Goal: Information Seeking & Learning: Check status

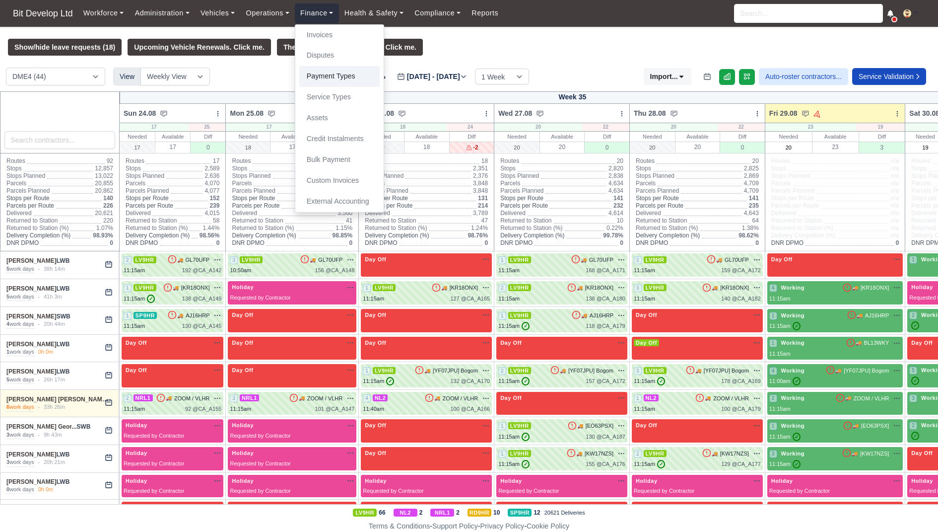
click at [333, 83] on link "Payment Types" at bounding box center [339, 76] width 80 height 21
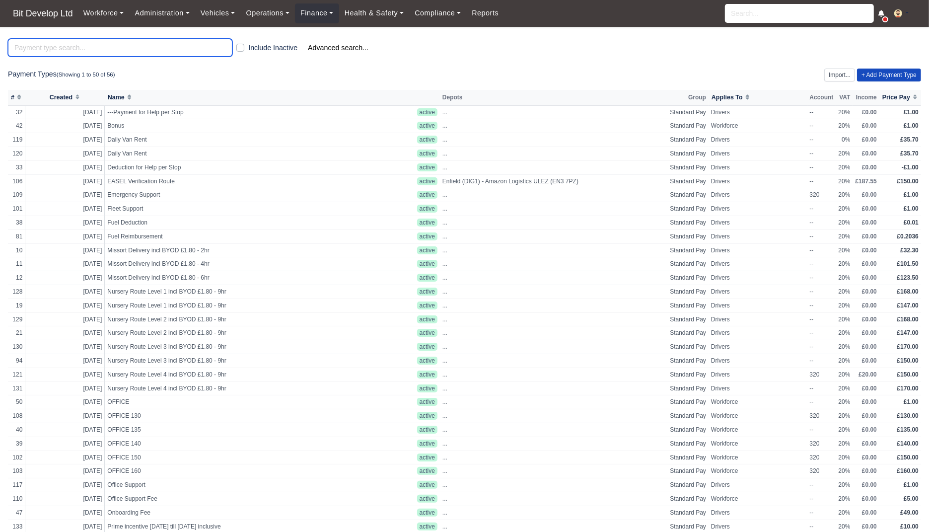
click at [170, 46] on input "search" at bounding box center [120, 48] width 224 height 18
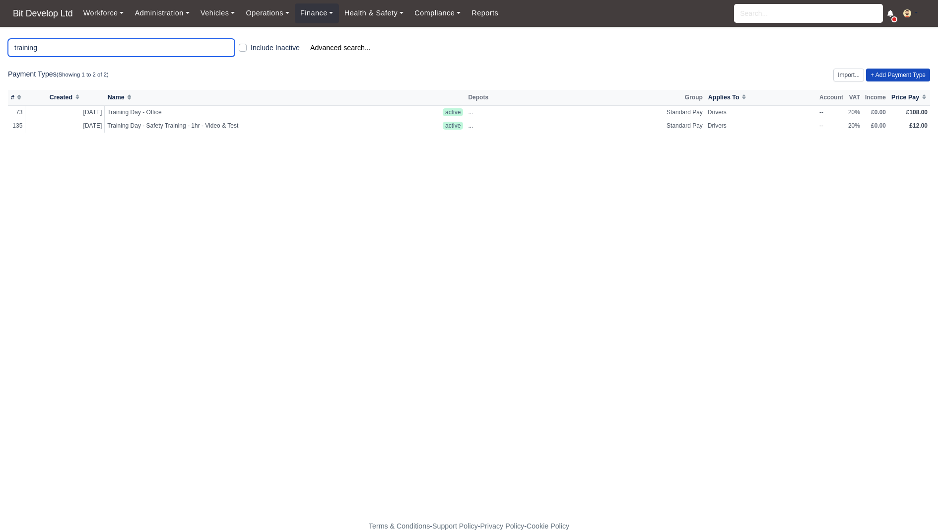
type input "training"
click at [258, 45] on label "Include Inactive" at bounding box center [275, 47] width 49 height 11
click at [247, 45] on input "Include Inactive" at bounding box center [243, 46] width 8 height 8
checkbox input "true"
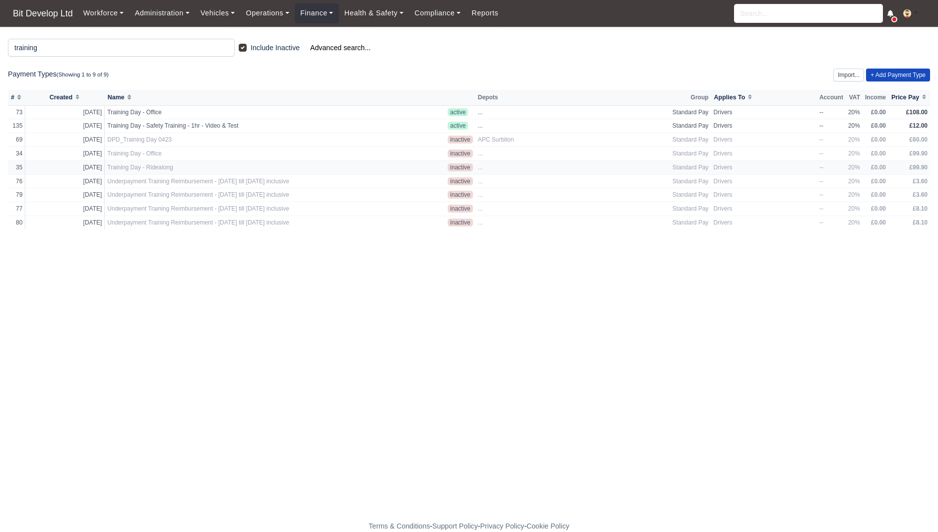
click at [257, 161] on td "Training Day - Ridealong" at bounding box center [275, 167] width 341 height 14
select select "standard"
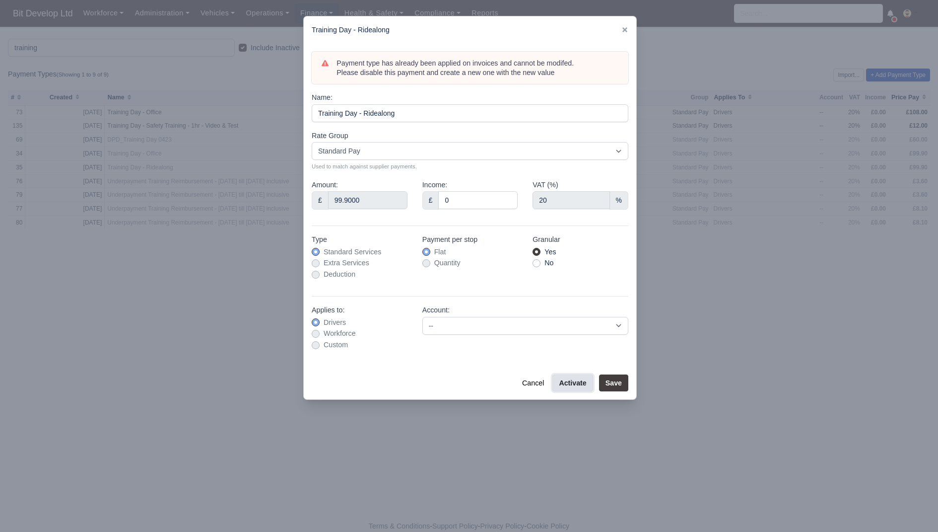
click at [581, 377] on button "Activate" at bounding box center [573, 382] width 40 height 17
click at [626, 380] on button "Save" at bounding box center [613, 382] width 29 height 17
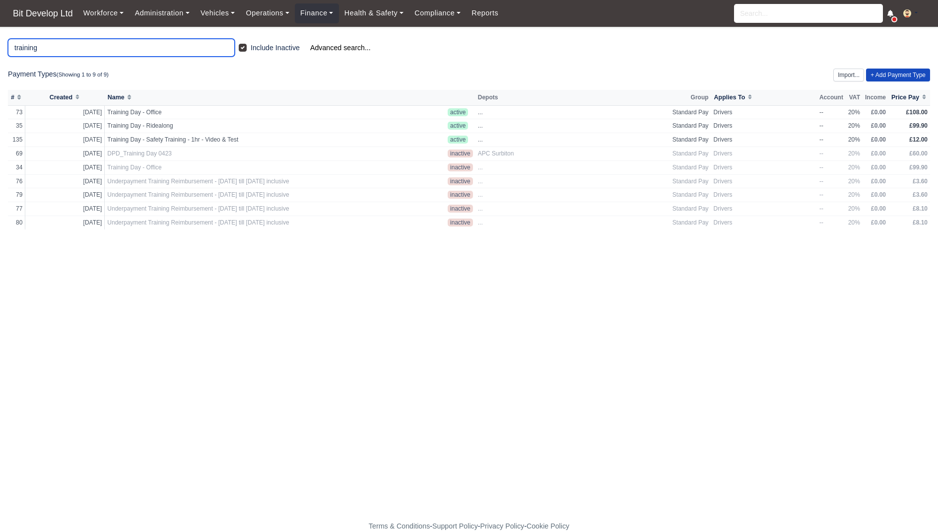
click at [157, 48] on input "training" at bounding box center [121, 48] width 227 height 18
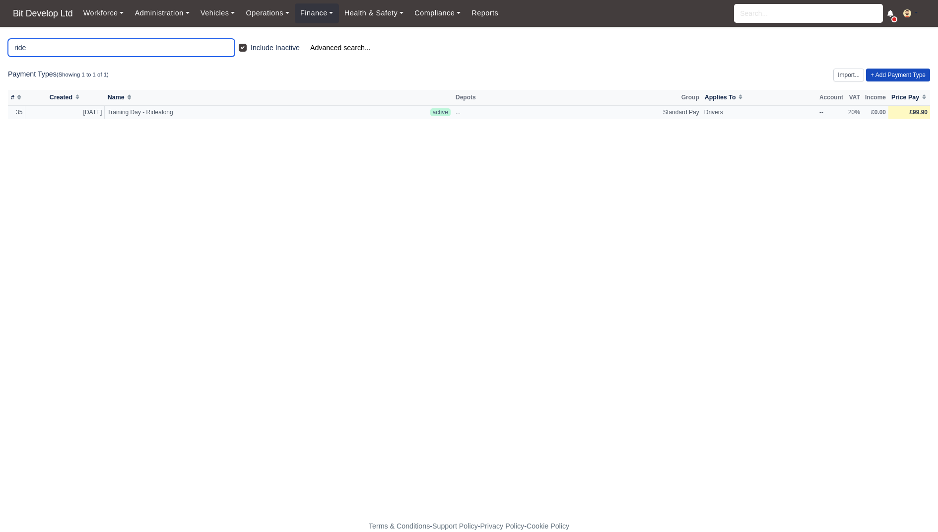
type input "ride"
click at [911, 111] on span "£99.90" at bounding box center [918, 112] width 18 height 7
select select
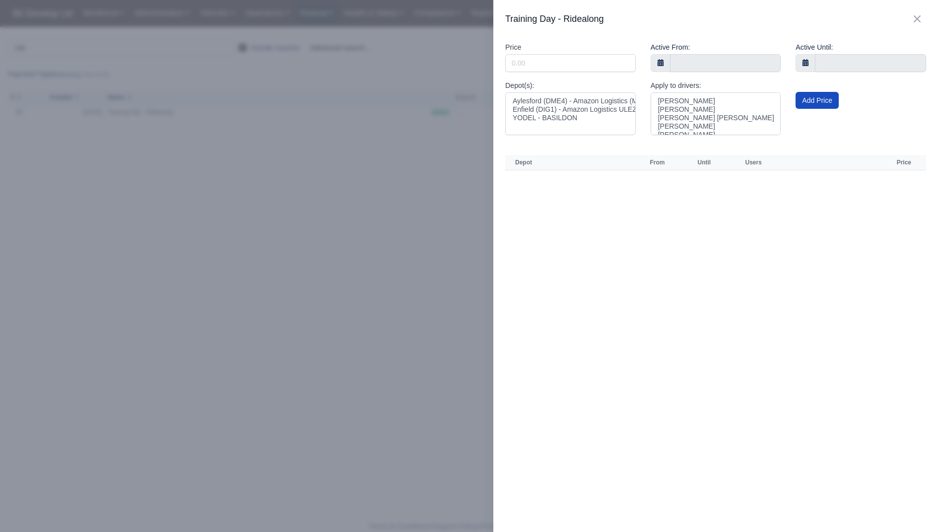
click at [315, 272] on div at bounding box center [469, 266] width 938 height 532
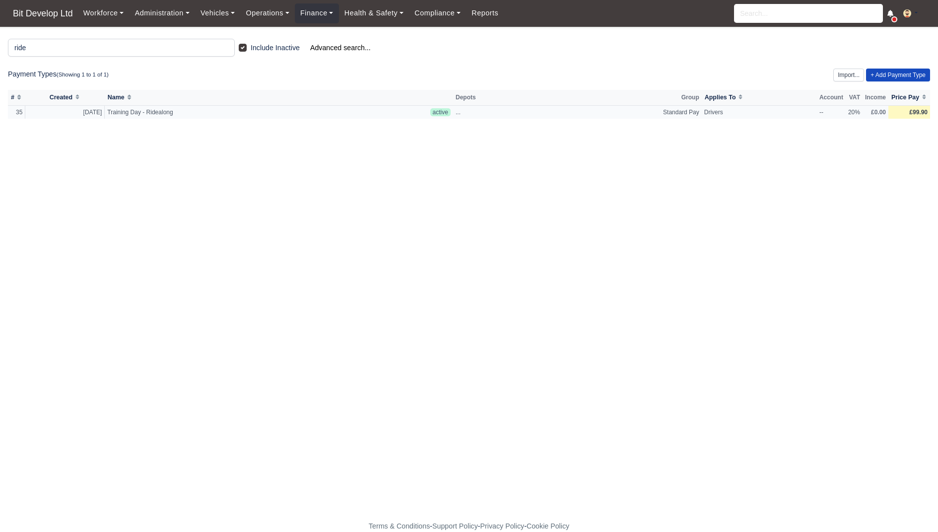
click at [910, 109] on span "£99.90" at bounding box center [918, 112] width 18 height 7
select select
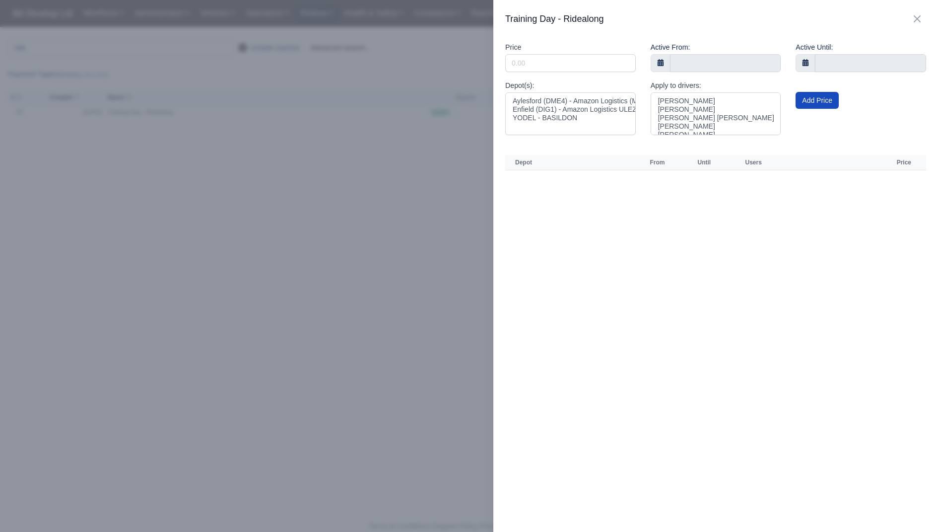
click at [314, 90] on div at bounding box center [469, 266] width 938 height 532
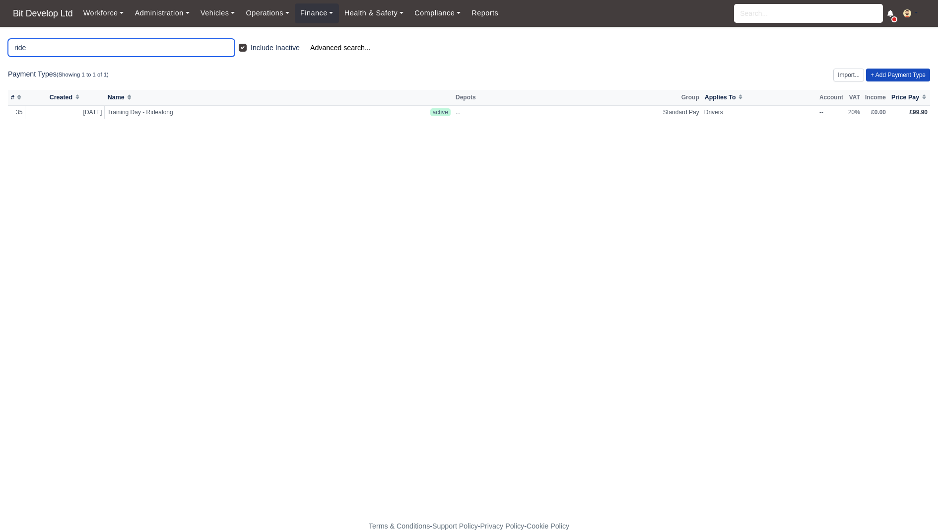
click at [127, 47] on input "ride" at bounding box center [121, 48] width 227 height 18
type input "r"
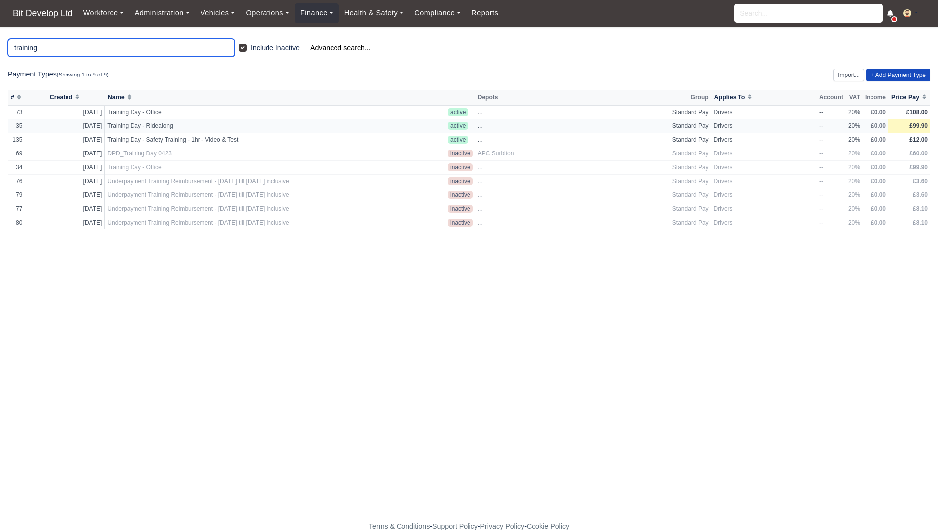
type input "training"
click at [921, 123] on span "£99.90" at bounding box center [918, 125] width 18 height 7
select select
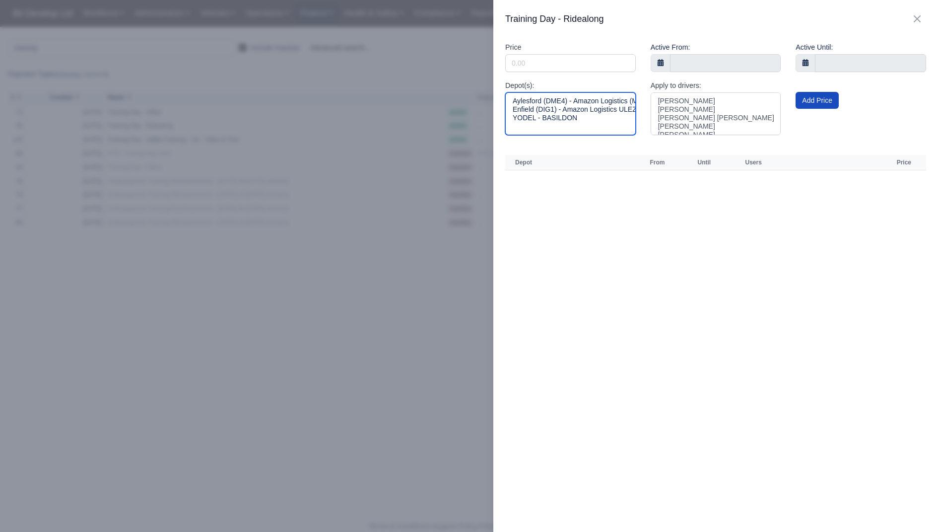
click at [582, 101] on option "Aylesford (DME4) - Amazon Logistics (ME20 7PA)" at bounding box center [571, 101] width 118 height 8
select select "3"
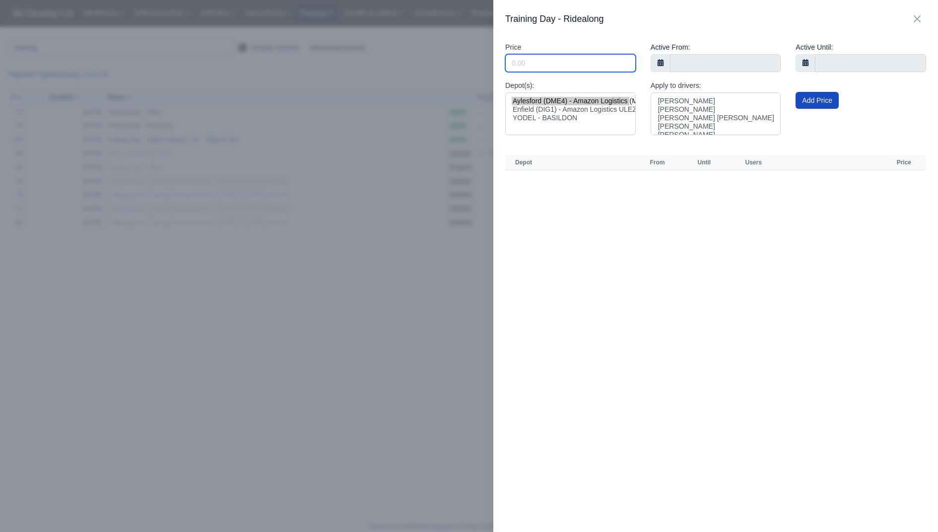
click at [572, 63] on input "Include Inactive" at bounding box center [570, 63] width 131 height 18
type input "108"
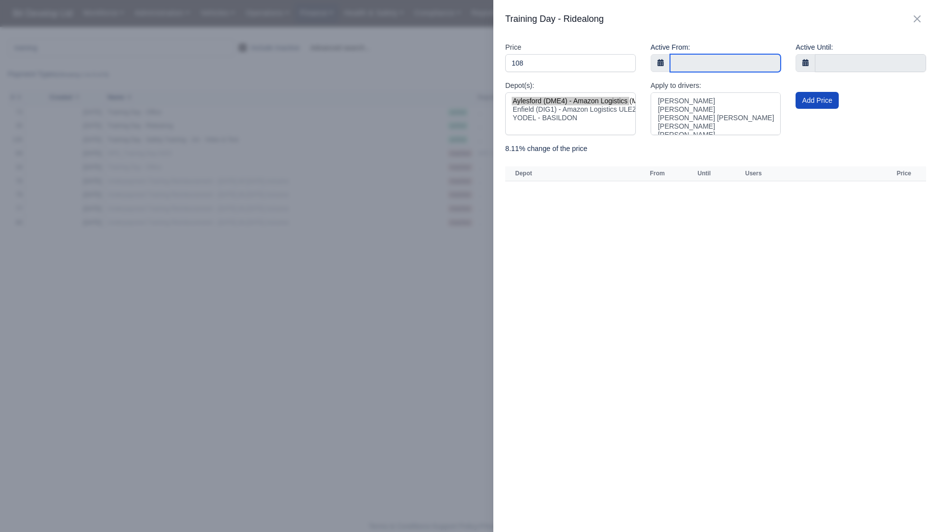
click at [684, 64] on body "Bit Develop Ltd Workforce Manpower Expiring Documents Leave Requests Daily Atte…" at bounding box center [469, 266] width 938 height 532
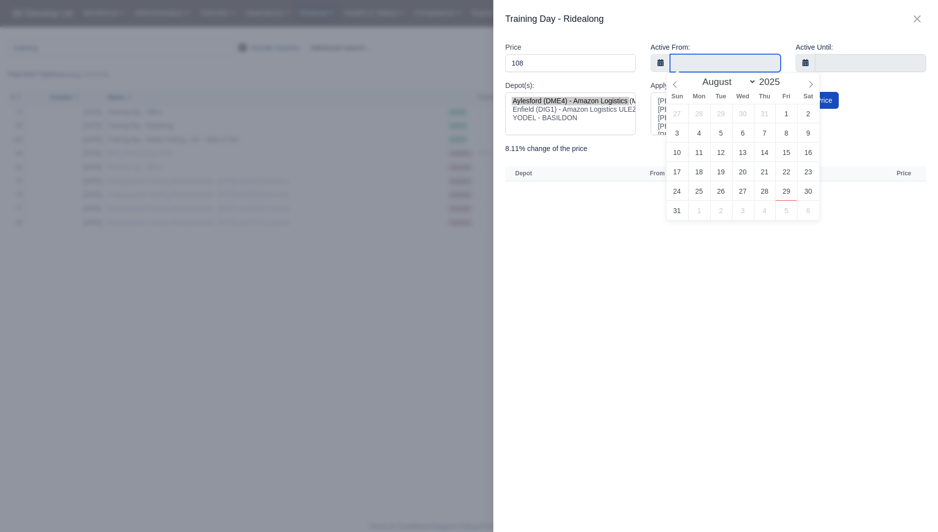
type input "29 August 2025"
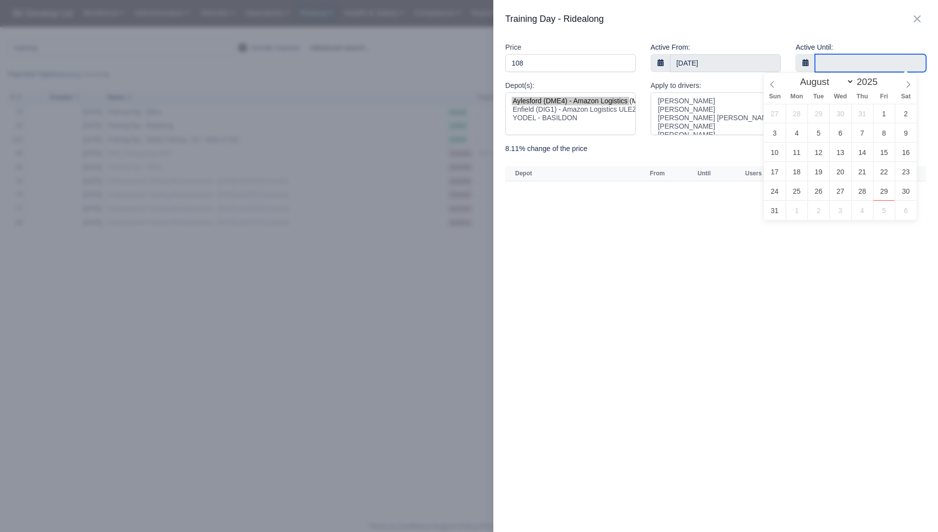
click at [843, 61] on input "text" at bounding box center [870, 63] width 111 height 18
click at [883, 79] on span at bounding box center [882, 78] width 7 height 5
click at [884, 85] on span at bounding box center [882, 84] width 7 height 5
type input "2026"
click at [886, 78] on span at bounding box center [882, 78] width 7 height 5
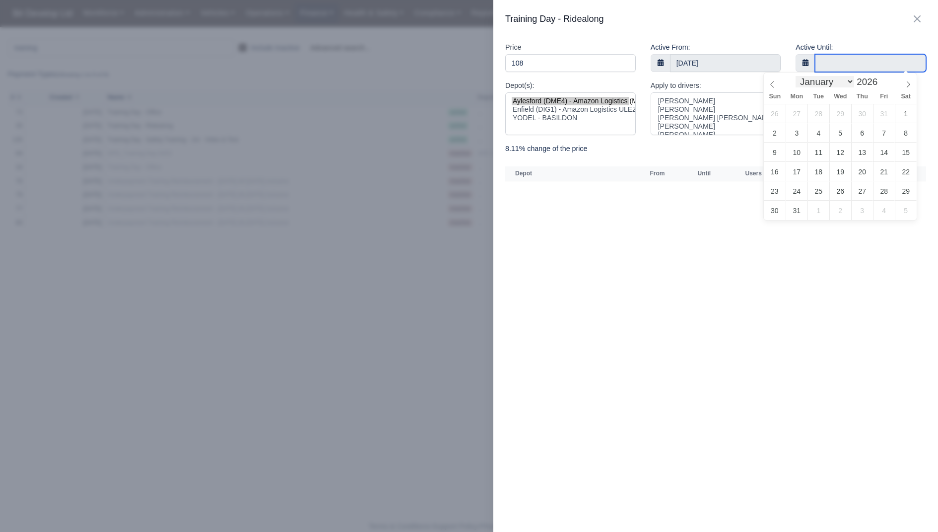
click at [849, 79] on select "January February March April May June July August September October November De…" at bounding box center [825, 81] width 59 height 11
select select "0"
click at [796, 76] on select "January February March April May June July August September October November De…" at bounding box center [825, 81] width 59 height 11
type input "31 January 2026"
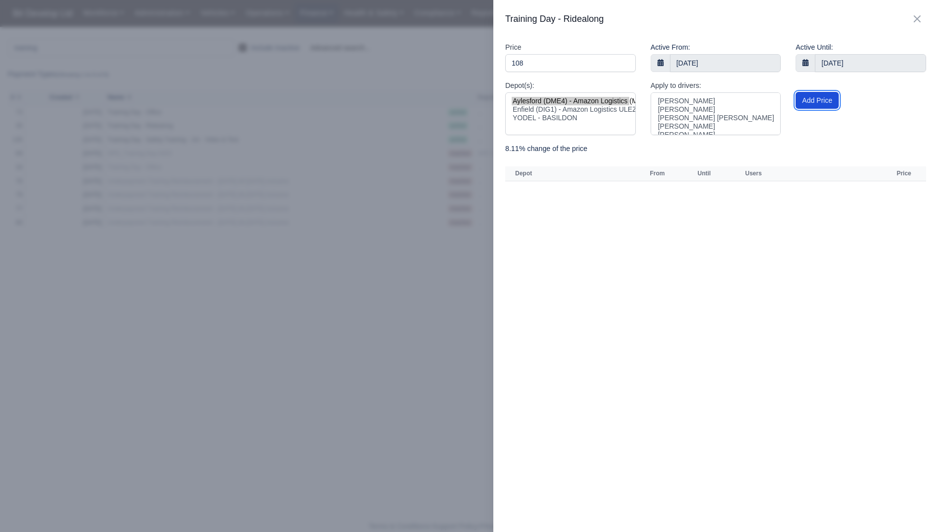
click at [814, 101] on button "Add Price" at bounding box center [817, 100] width 43 height 17
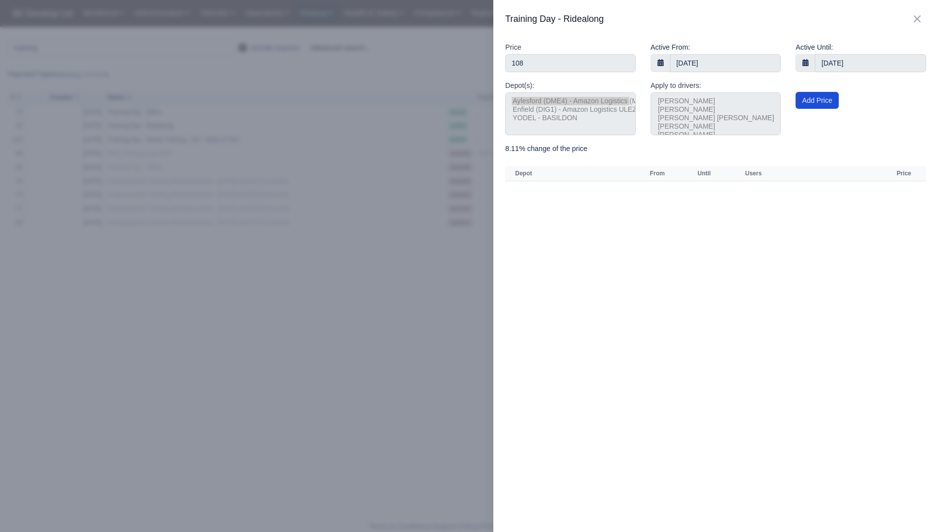
select select
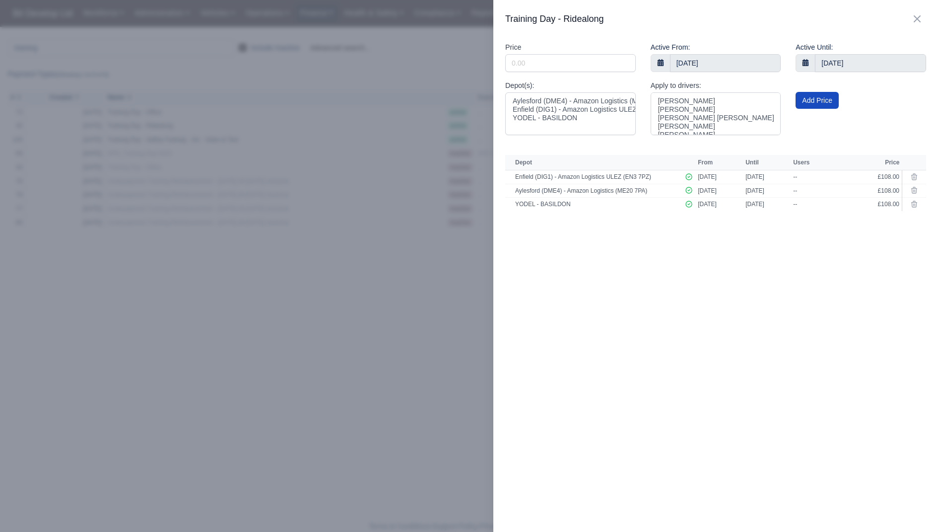
click at [472, 307] on div at bounding box center [469, 266] width 938 height 532
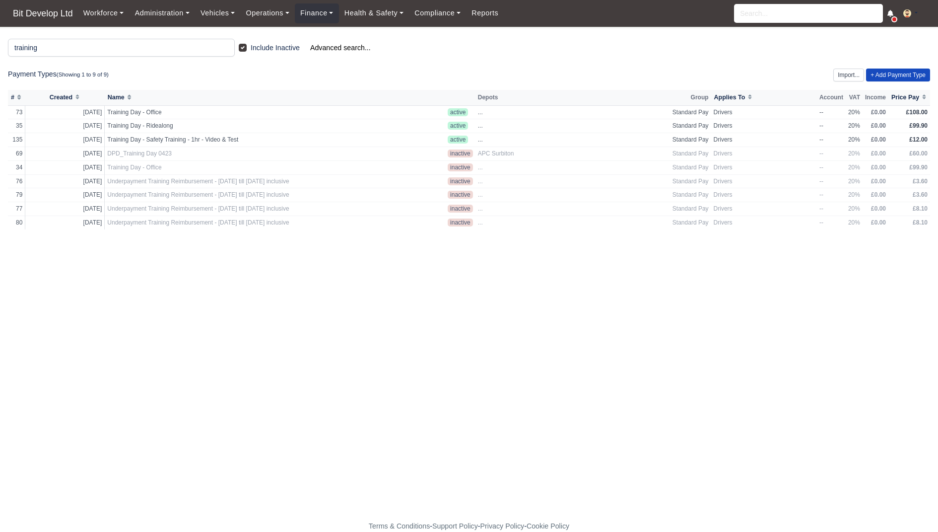
click at [4, 6] on nav "Bit Develop Ltd Workforce Manpower Expiring Documents Leave Requests Daily Atte…" at bounding box center [469, 13] width 938 height 27
click at [25, 11] on span "Bit Develop Ltd" at bounding box center [43, 13] width 70 height 20
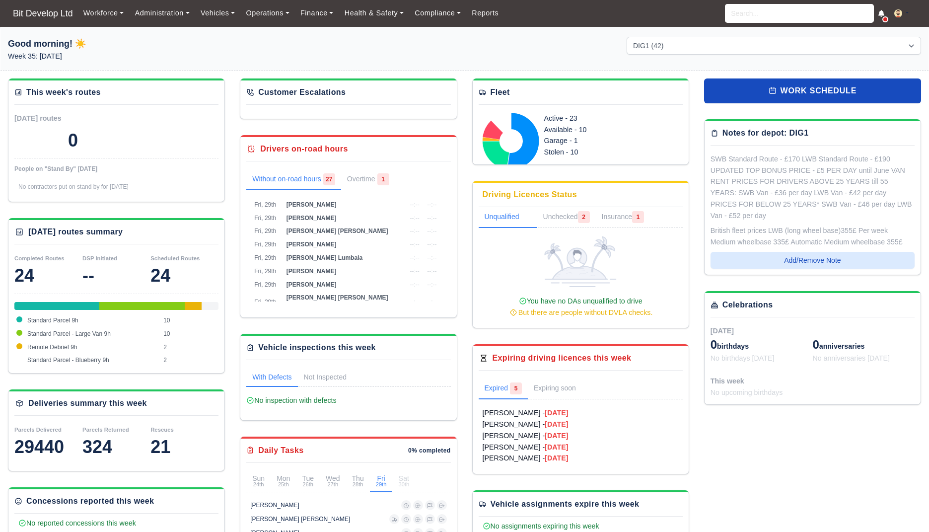
select select "2"
click at [790, 10] on input "search" at bounding box center [799, 13] width 149 height 19
type input "must"
type input "mustapha Mouici"
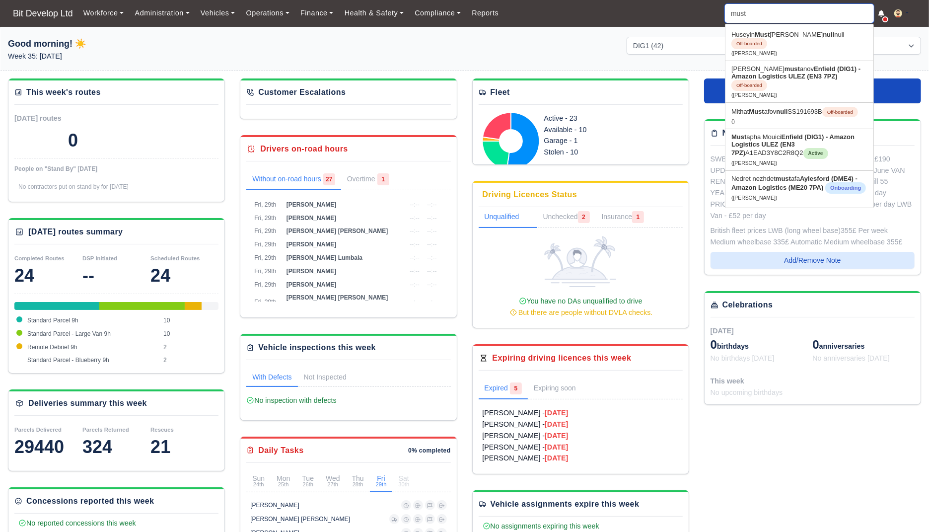
type input "musta"
type input "mustapha Mouici"
click at [838, 154] on link "Musta pha Mouici Enfield (DIG1) - Amazon Logistics ULEZ (EN3 7PZ) A1EAD3Y8C2R8Q…" at bounding box center [799, 149] width 148 height 41
type input "[PERSON_NAME]"
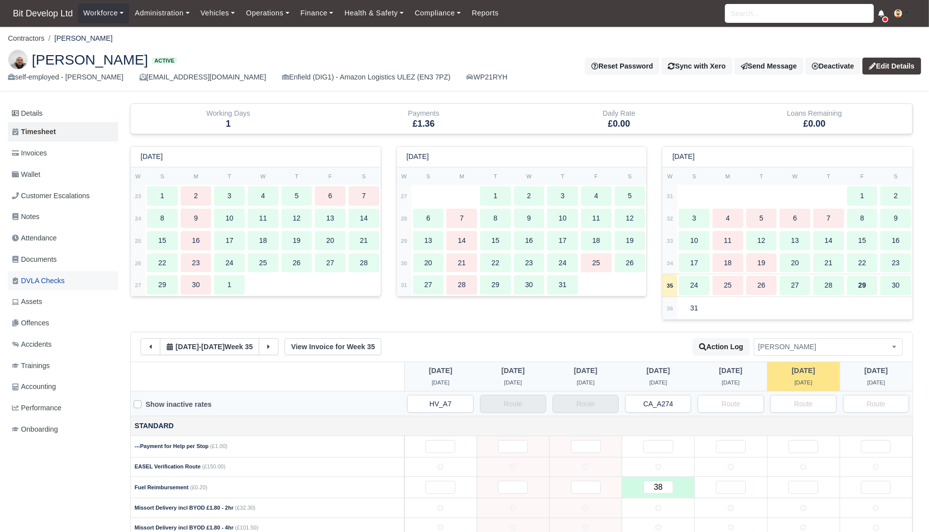
click at [75, 273] on link "DVLA Checks" at bounding box center [63, 280] width 110 height 19
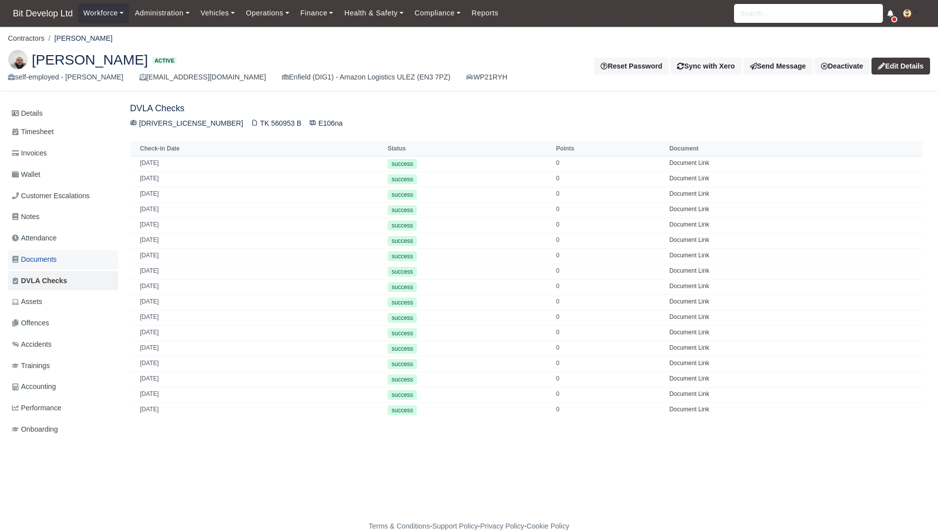
click at [57, 257] on span "Documents" at bounding box center [34, 259] width 45 height 11
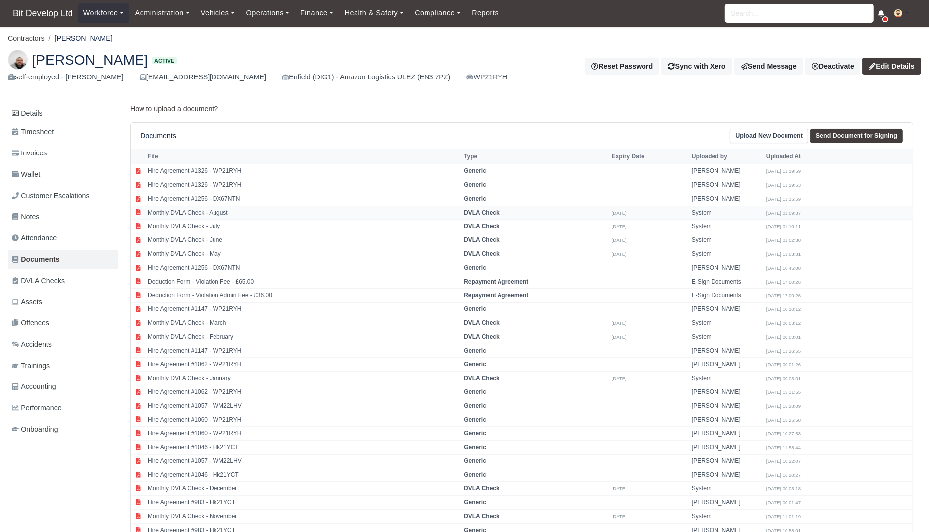
click at [431, 214] on td "Monthly DVLA Check - August" at bounding box center [303, 213] width 316 height 14
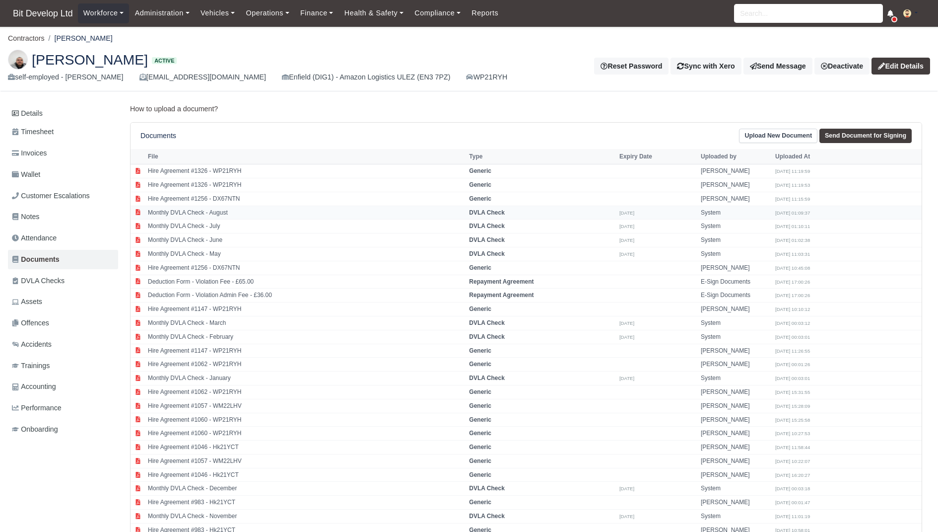
select select "dvla-check"
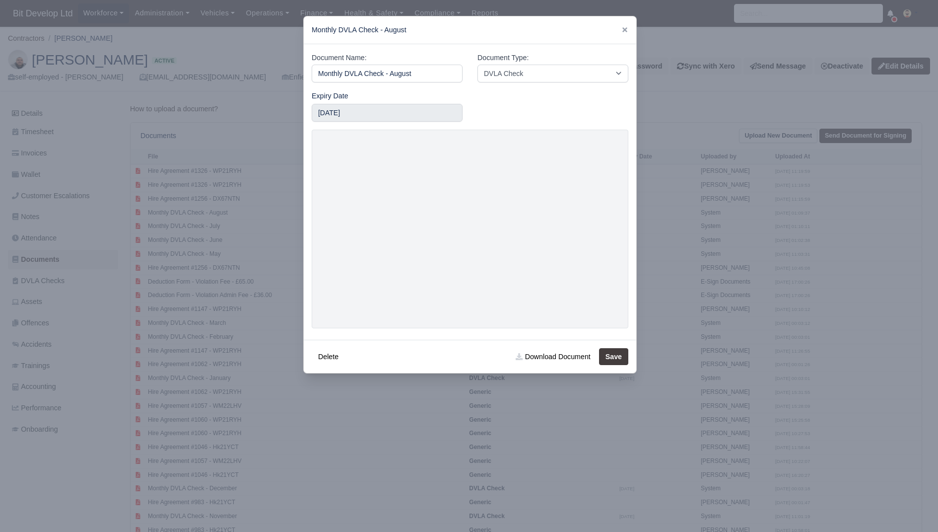
click at [252, 45] on div at bounding box center [469, 266] width 938 height 532
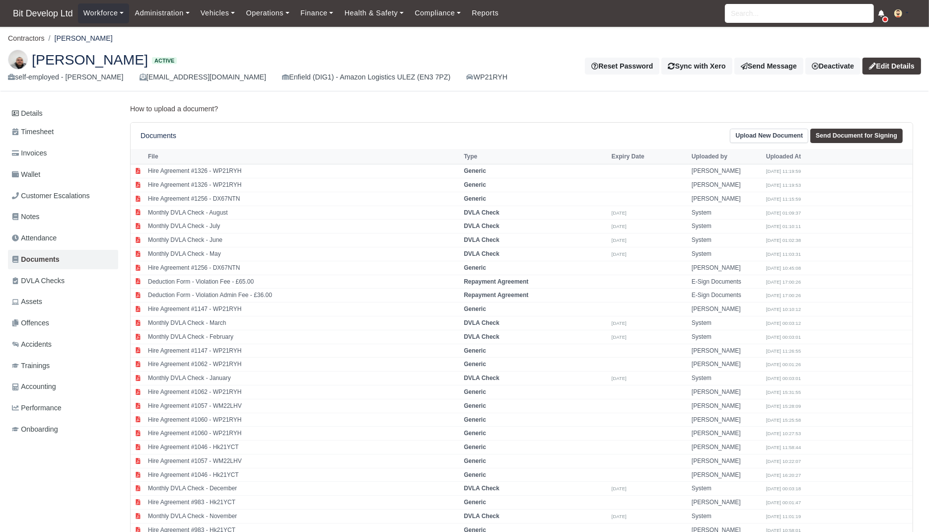
drag, startPoint x: 141, startPoint y: 61, endPoint x: 37, endPoint y: 61, distance: 104.3
click at [37, 61] on h2 "Mustapha Mouici Active" at bounding box center [261, 60] width 507 height 20
copy span "[PERSON_NAME]"
click at [554, 112] on p "How to upload a document?" at bounding box center [521, 108] width 783 height 11
click at [539, 219] on td "DVLA Check" at bounding box center [534, 226] width 147 height 14
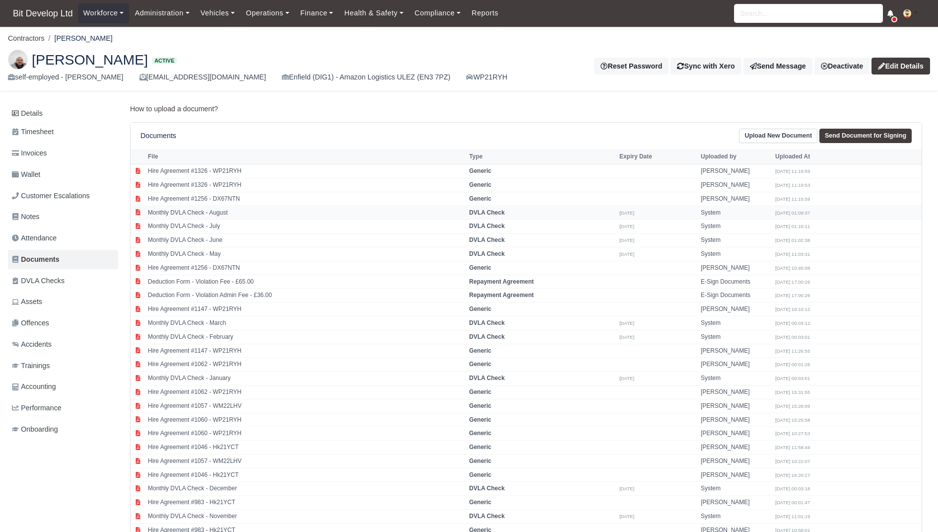
select select "dvla-check"
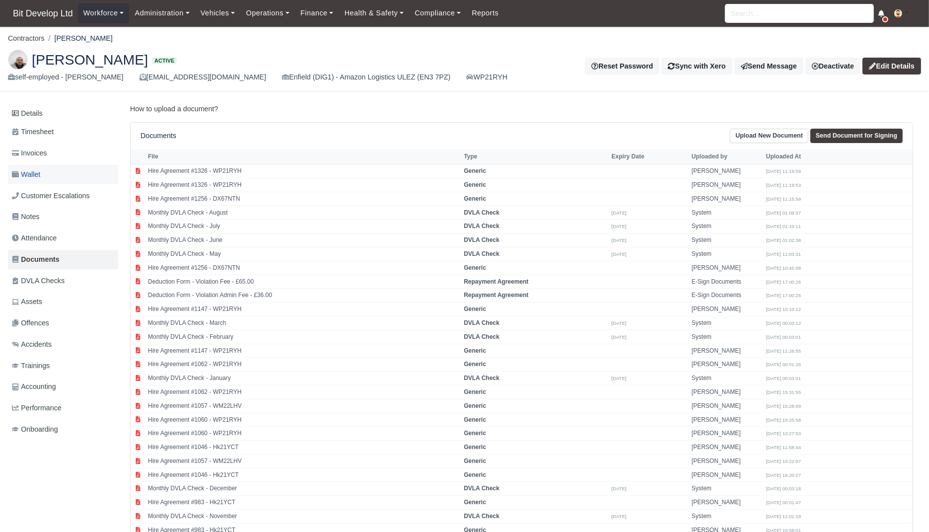
click at [52, 167] on link "Wallet" at bounding box center [63, 174] width 110 height 19
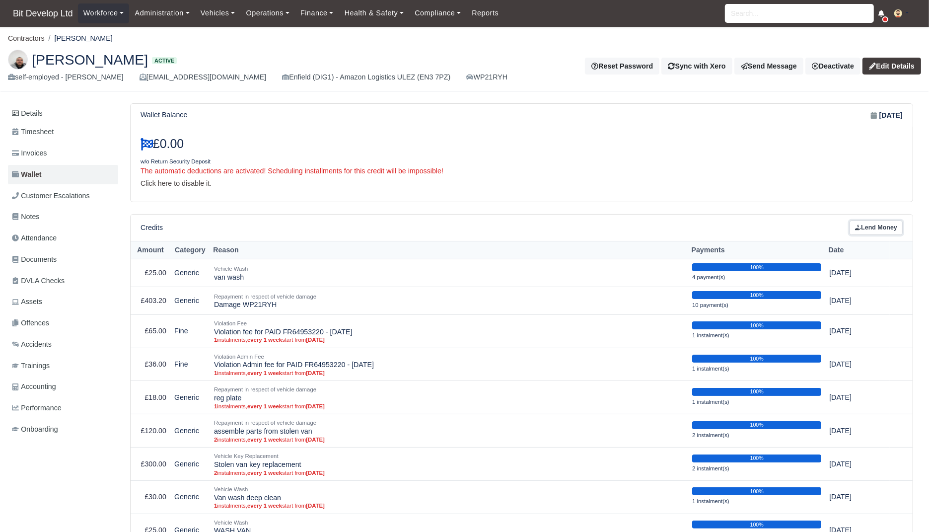
click at [863, 225] on link "Lend Money" at bounding box center [875, 227] width 53 height 14
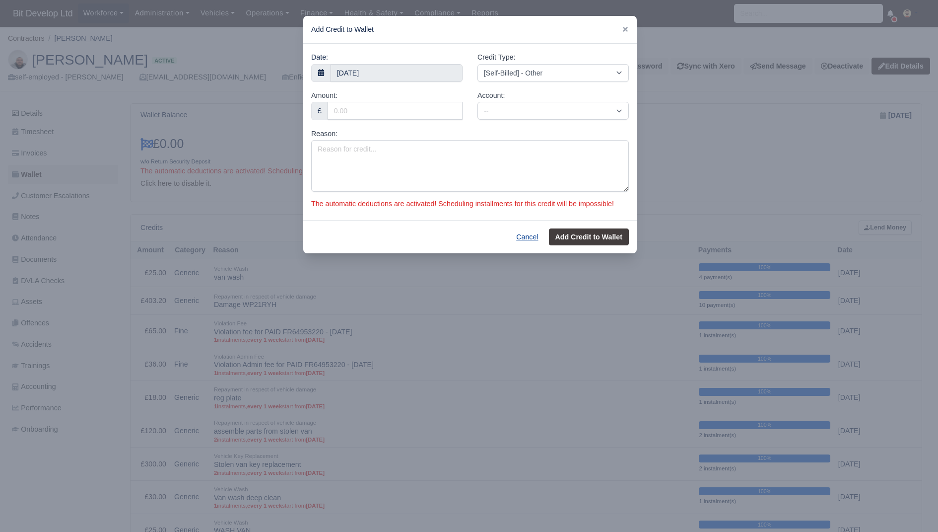
click at [526, 245] on button "Cancel" at bounding box center [527, 236] width 35 height 17
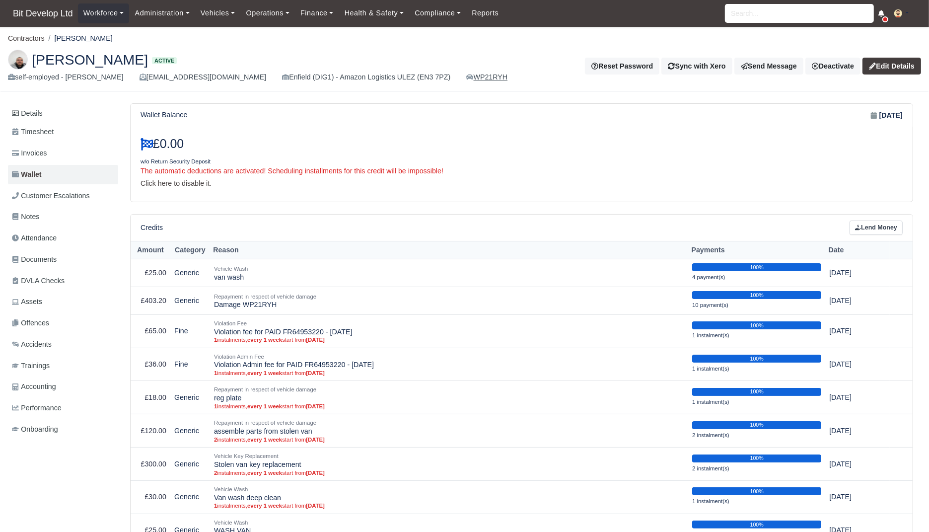
click at [474, 73] on link "WP21RYH" at bounding box center [486, 76] width 41 height 11
